Goal: Navigation & Orientation: Find specific page/section

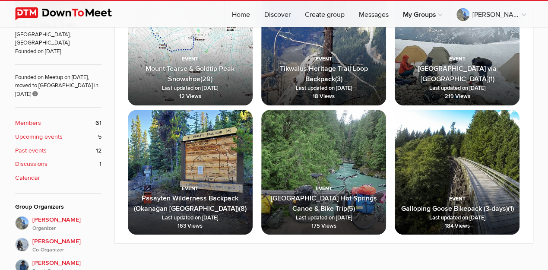
scroll to position [259, 0]
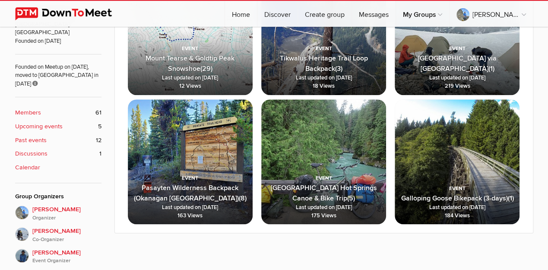
click at [42, 108] on link "Members 61" at bounding box center [58, 112] width 86 height 9
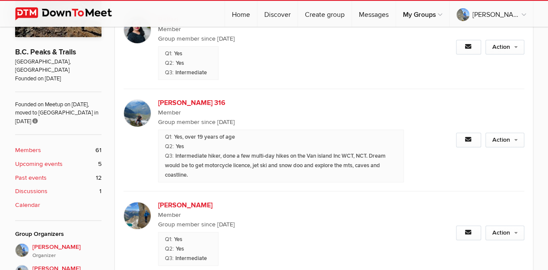
scroll to position [221, 0]
click at [49, 160] on b "Upcoming events" at bounding box center [38, 164] width 47 height 9
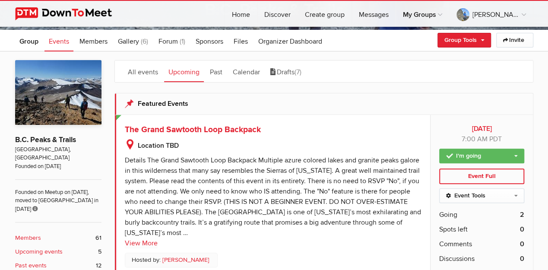
scroll to position [115, 0]
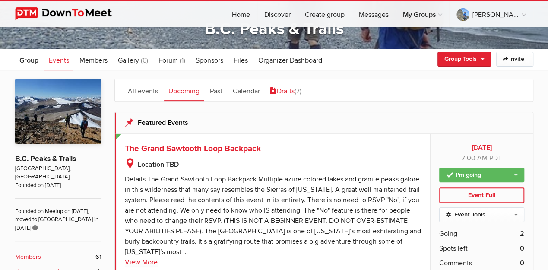
click at [284, 90] on link "Drafts (7)" at bounding box center [286, 90] width 40 height 22
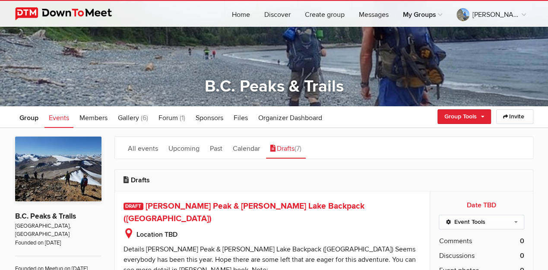
scroll to position [0, 0]
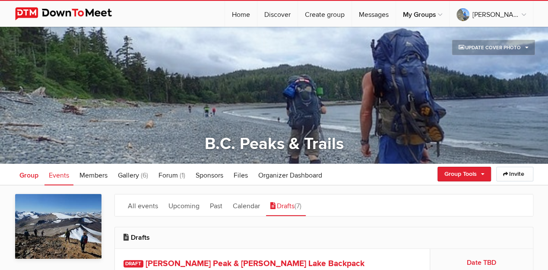
click at [31, 176] on span "Group" at bounding box center [28, 175] width 19 height 9
